Goal: Information Seeking & Learning: Understand process/instructions

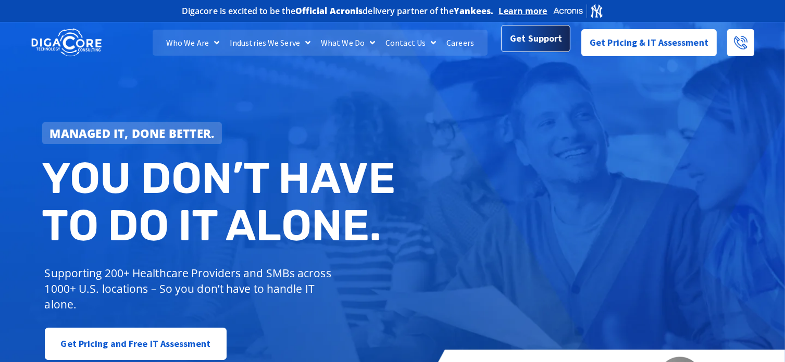
click at [542, 42] on span "Get Support" at bounding box center [536, 38] width 52 height 21
click at [523, 41] on span "Get Support" at bounding box center [536, 38] width 52 height 21
click at [524, 37] on span "Get Support" at bounding box center [536, 39] width 52 height 21
